Goal: Task Accomplishment & Management: Complete application form

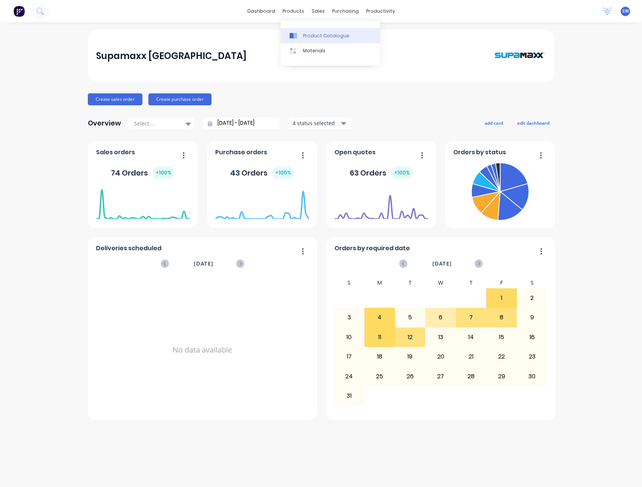
click at [316, 36] on div "Product Catalogue" at bounding box center [326, 35] width 46 height 7
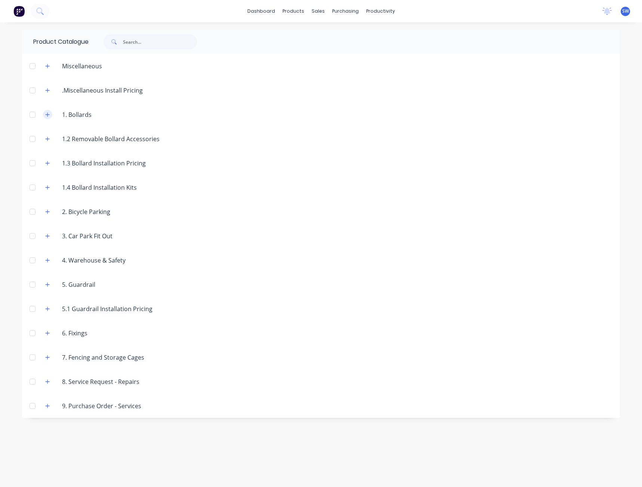
click at [44, 114] on button "button" at bounding box center [47, 114] width 9 height 9
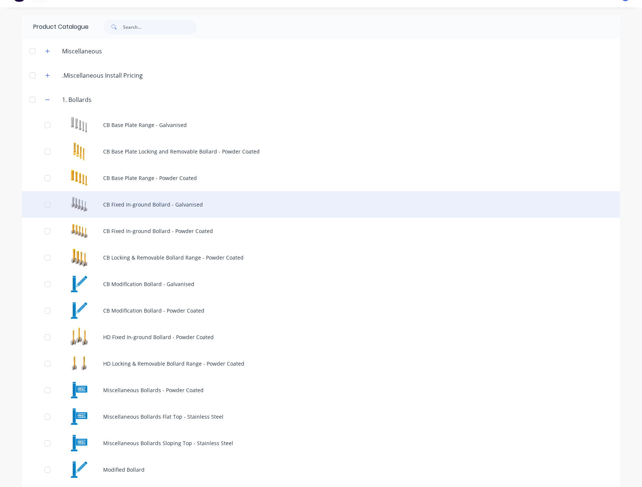
scroll to position [37, 0]
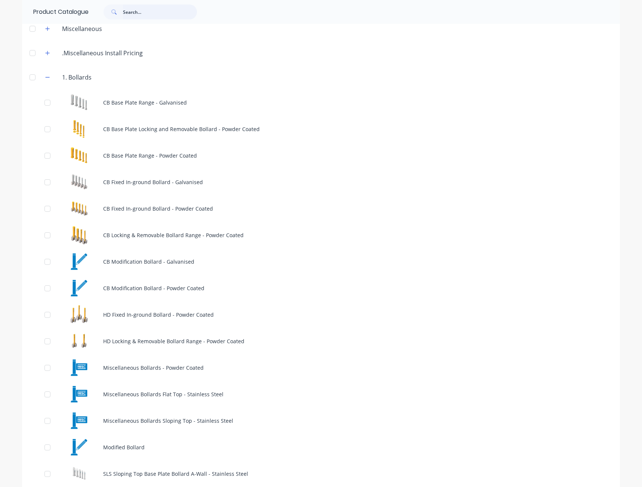
click at [123, 14] on input "text" at bounding box center [160, 11] width 74 height 15
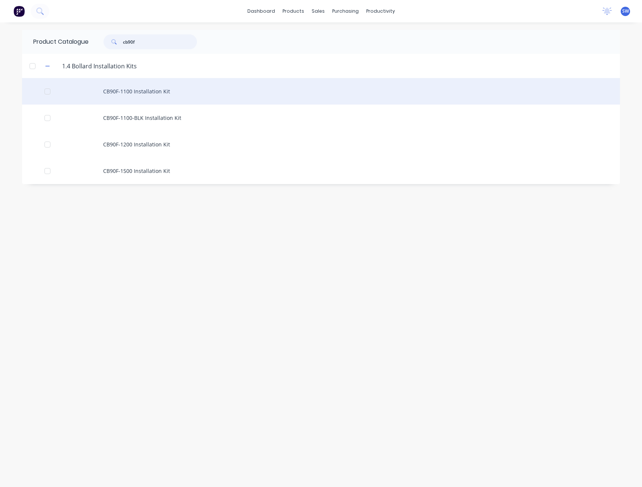
type input "cb90f"
click at [145, 87] on div "CB90F-1100 Installation Kit" at bounding box center [321, 91] width 598 height 27
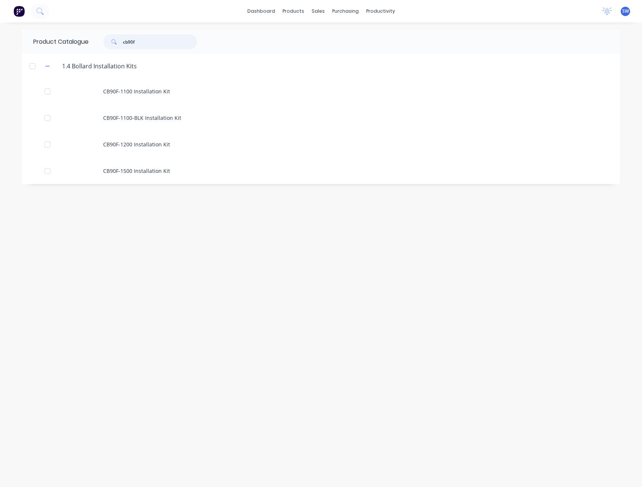
drag, startPoint x: 143, startPoint y: 37, endPoint x: 79, endPoint y: 41, distance: 64.4
click at [80, 41] on div "Product Catalogue cb90f" at bounding box center [118, 42] width 193 height 24
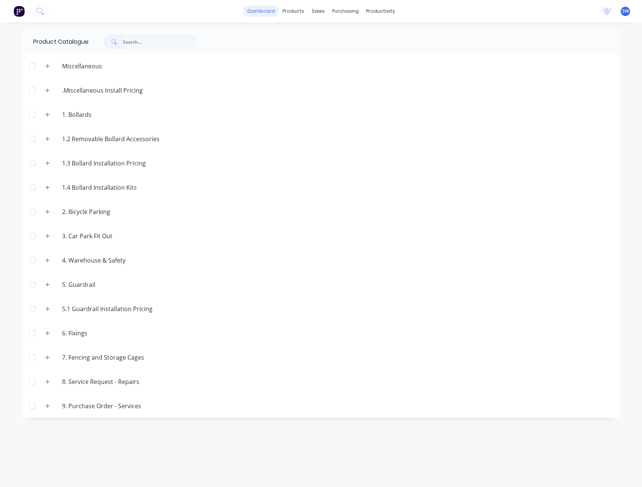
click at [252, 10] on link "dashboard" at bounding box center [261, 11] width 35 height 11
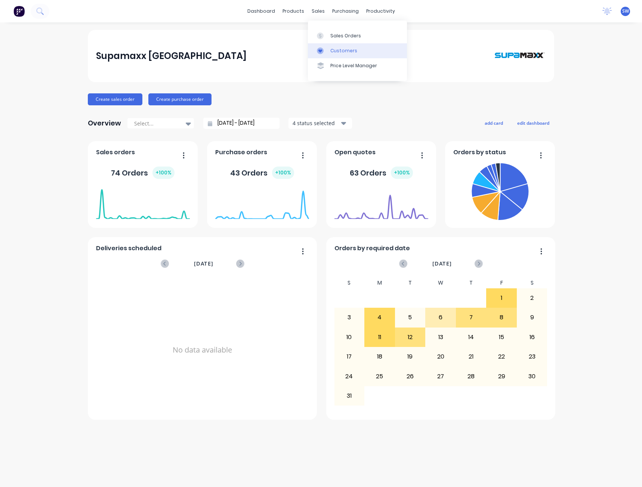
click at [347, 47] on link "Customers" at bounding box center [357, 50] width 99 height 15
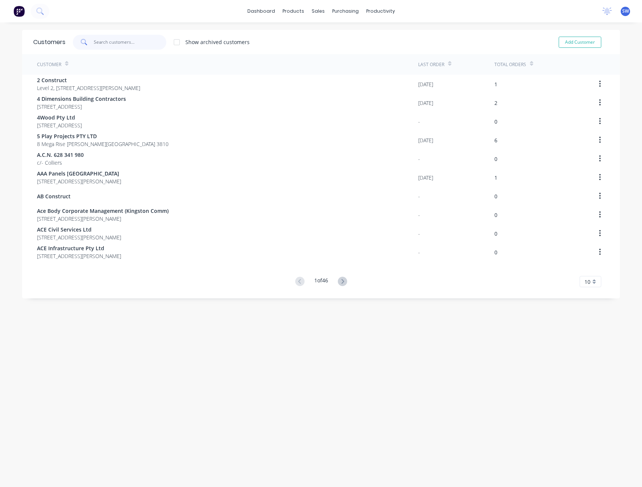
click at [145, 44] on input "text" at bounding box center [130, 42] width 73 height 15
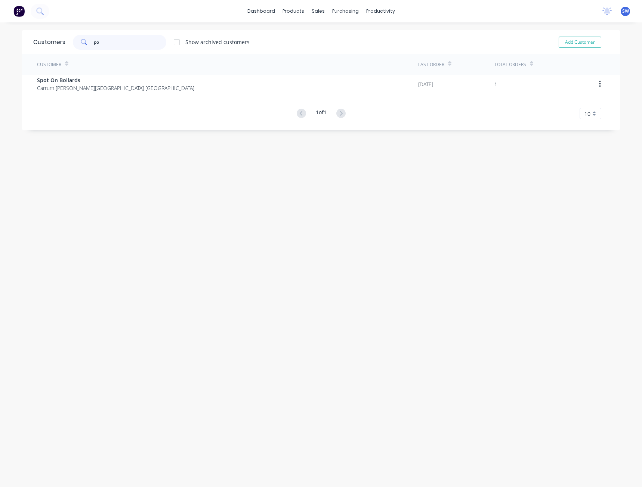
type input "p"
type input "M"
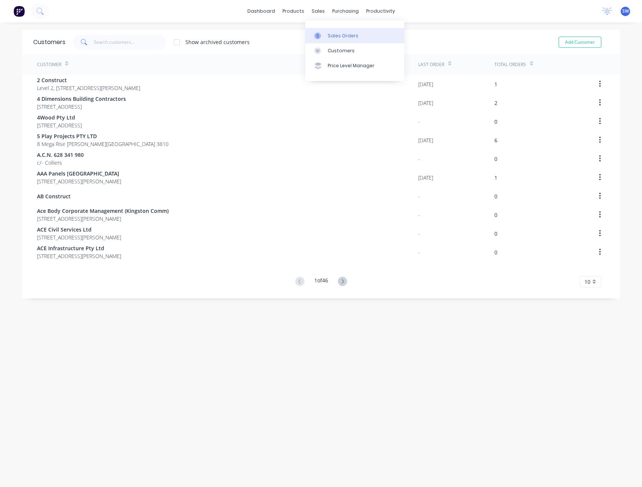
click at [335, 37] on div "Sales Orders" at bounding box center [343, 35] width 31 height 7
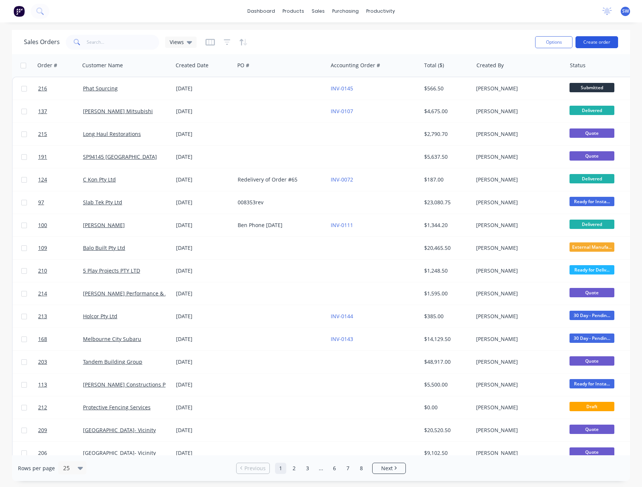
click at [611, 46] on button "Create order" at bounding box center [596, 42] width 43 height 12
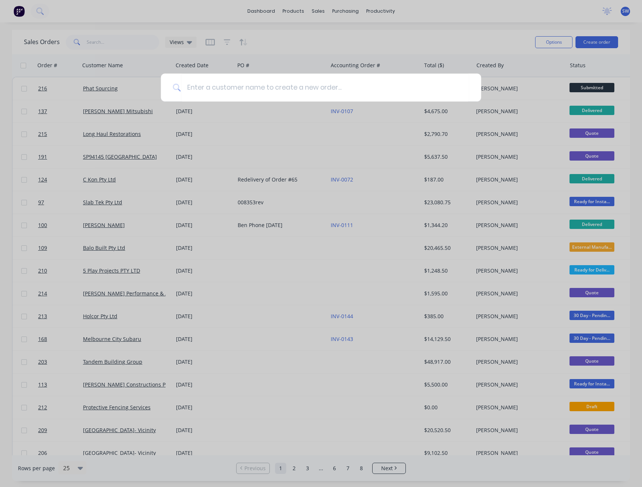
type input "p"
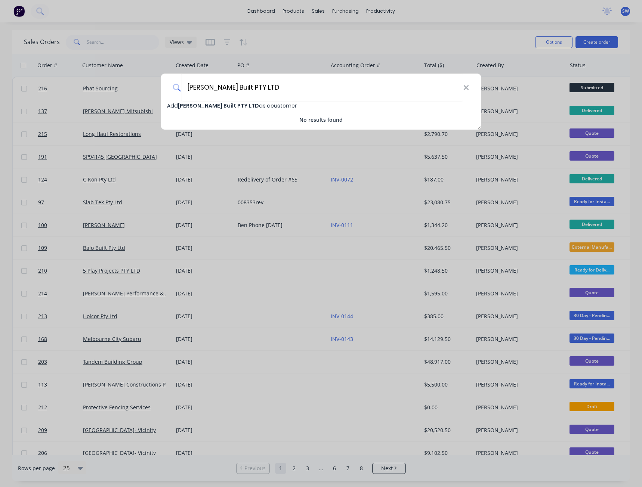
type input "[PERSON_NAME] Built PTY LTD"
click at [224, 106] on span "[PERSON_NAME] Built PTY LTD" at bounding box center [218, 105] width 81 height 7
select select "AU"
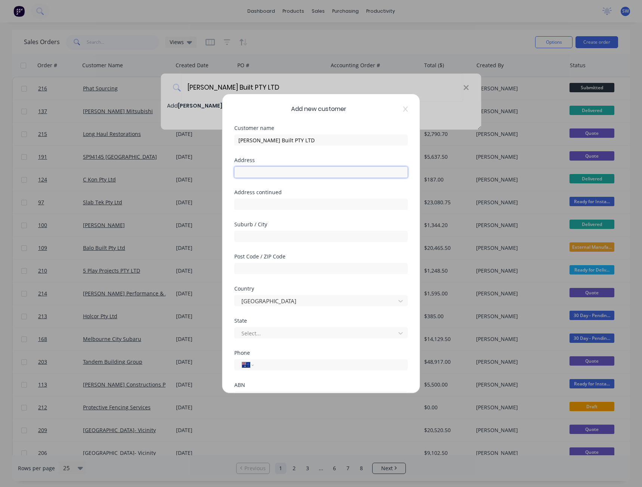
click at [251, 176] on input "text" at bounding box center [320, 172] width 173 height 11
type input "[STREET_ADDRESS]"
click at [253, 239] on input "text" at bounding box center [320, 236] width 173 height 11
type input "[GEOGRAPHIC_DATA]"
drag, startPoint x: 240, startPoint y: 270, endPoint x: 244, endPoint y: 276, distance: 7.0
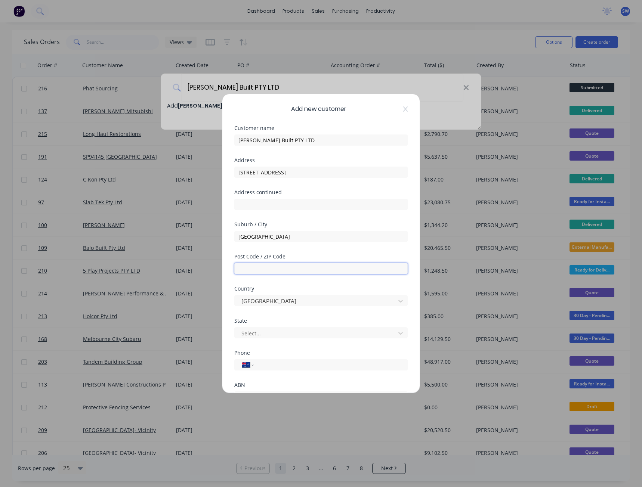
click at [240, 270] on input "text" at bounding box center [320, 268] width 173 height 11
type input "2450"
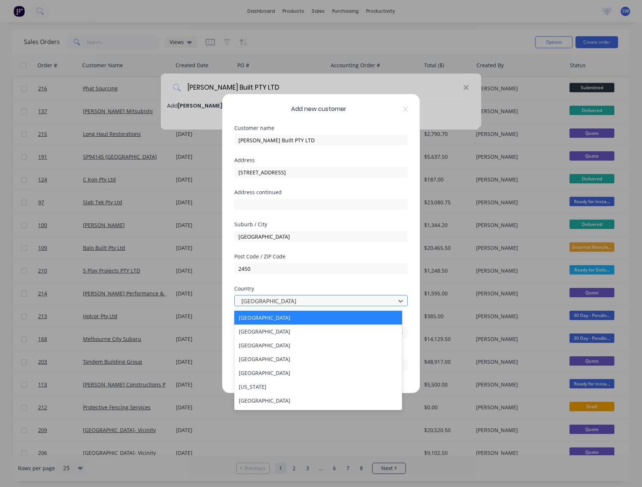
click at [274, 301] on div at bounding box center [316, 301] width 151 height 9
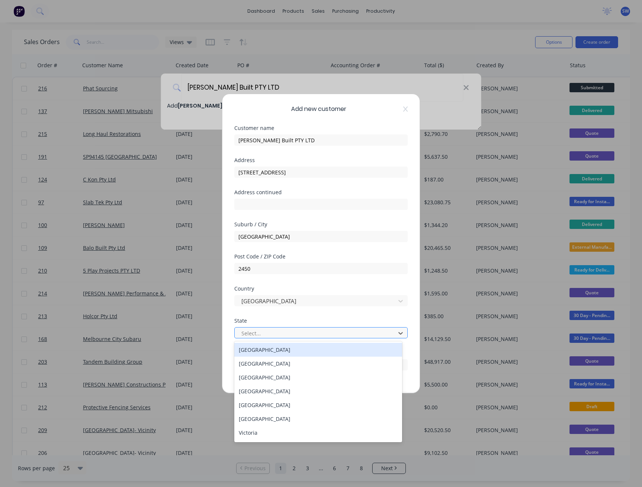
click at [256, 335] on div at bounding box center [316, 333] width 151 height 9
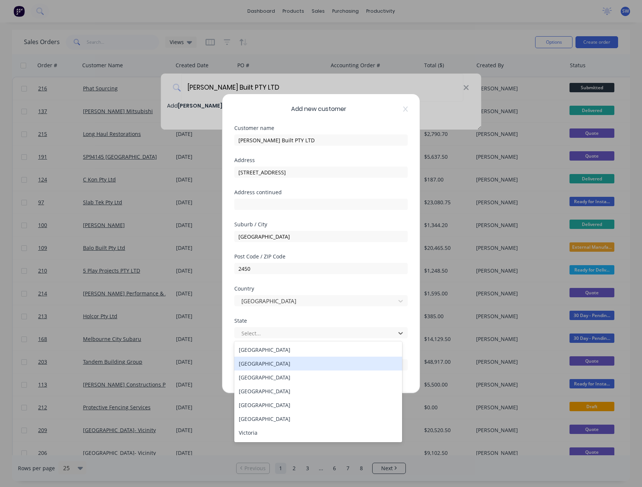
click at [257, 364] on div "[GEOGRAPHIC_DATA]" at bounding box center [318, 364] width 168 height 14
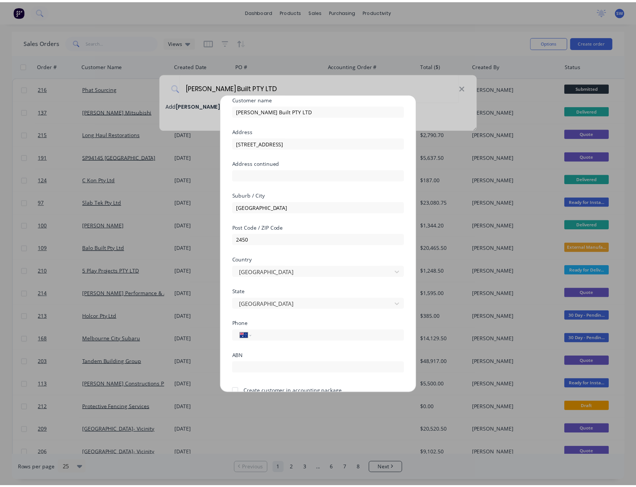
scroll to position [66, 0]
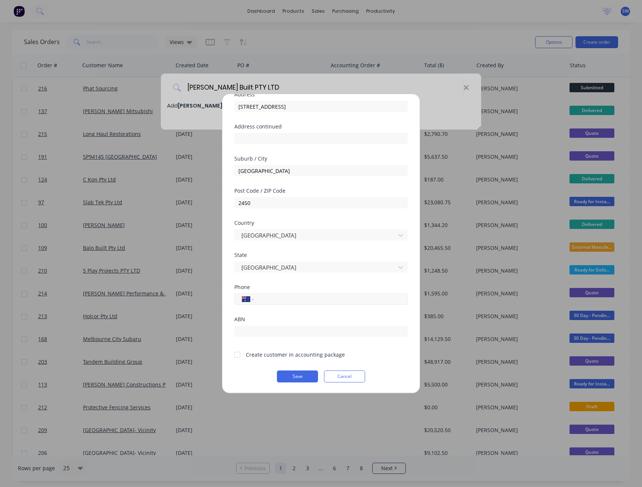
click at [290, 301] on input "tel" at bounding box center [329, 299] width 141 height 9
type input "0423 640 540"
click at [239, 356] on div at bounding box center [237, 354] width 15 height 15
click at [294, 376] on button "Save" at bounding box center [297, 377] width 41 height 12
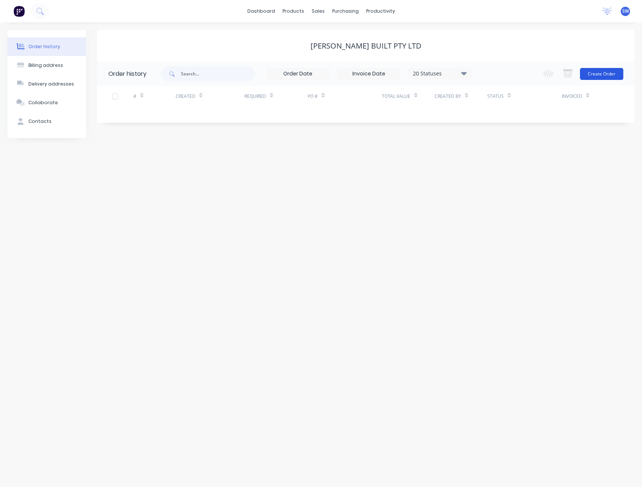
click at [602, 74] on button "Create Order" at bounding box center [601, 74] width 43 height 12
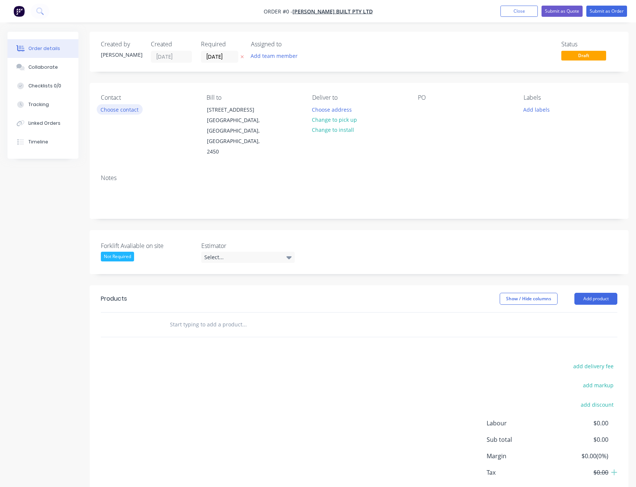
click at [124, 103] on div "Contact Choose contact" at bounding box center [148, 125] width 94 height 63
click at [124, 105] on button "Choose contact" at bounding box center [120, 109] width 46 height 10
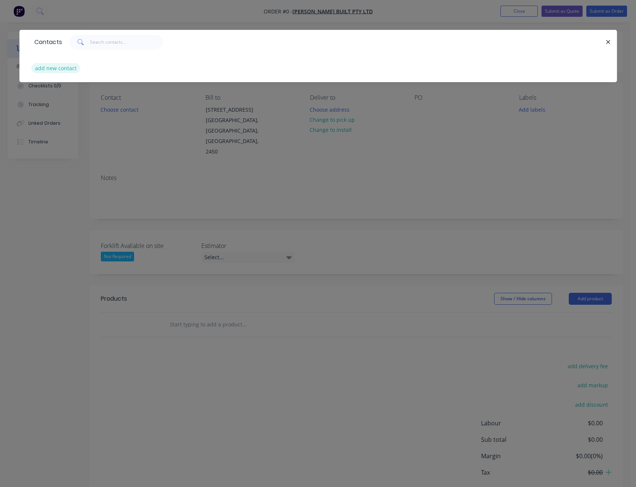
click at [69, 66] on button "add new contact" at bounding box center [55, 68] width 49 height 10
select select "AU"
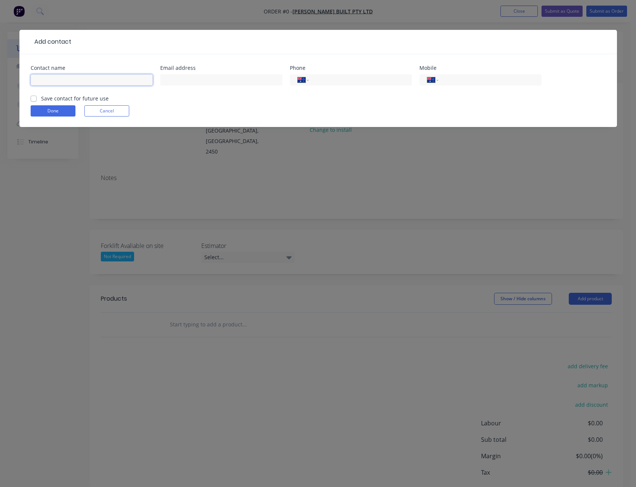
click at [74, 78] on input "text" at bounding box center [92, 79] width 122 height 11
type input "B"
type input "[PERSON_NAME]"
type input "[EMAIL_ADDRESS][DOMAIN_NAME]"
drag, startPoint x: 451, startPoint y: 80, endPoint x: 457, endPoint y: 83, distance: 6.2
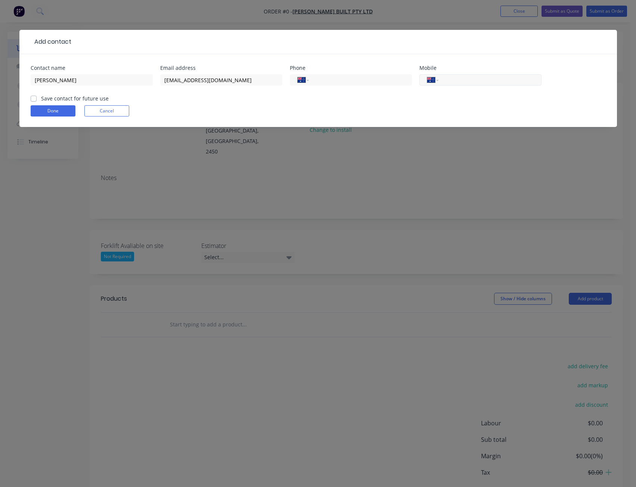
click at [451, 80] on input "tel" at bounding box center [489, 80] width 90 height 9
type input "0423 640 540"
click at [41, 97] on label "Save contact for future use" at bounding box center [75, 99] width 68 height 8
click at [32, 97] on input "Save contact for future use" at bounding box center [34, 98] width 6 height 7
checkbox input "true"
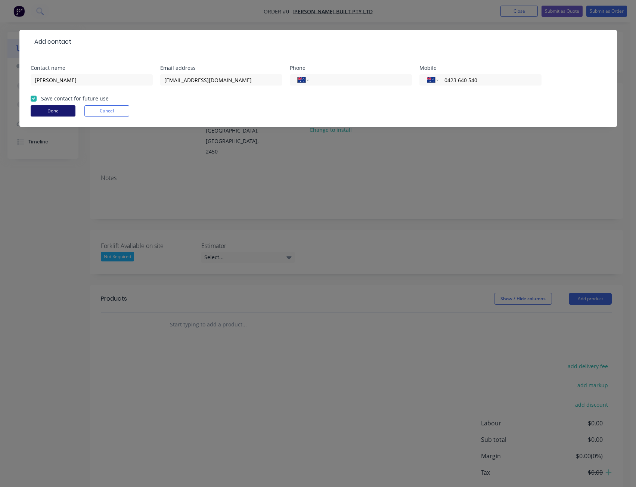
click at [68, 108] on button "Done" at bounding box center [53, 110] width 45 height 11
